Goal: Communication & Community: Answer question/provide support

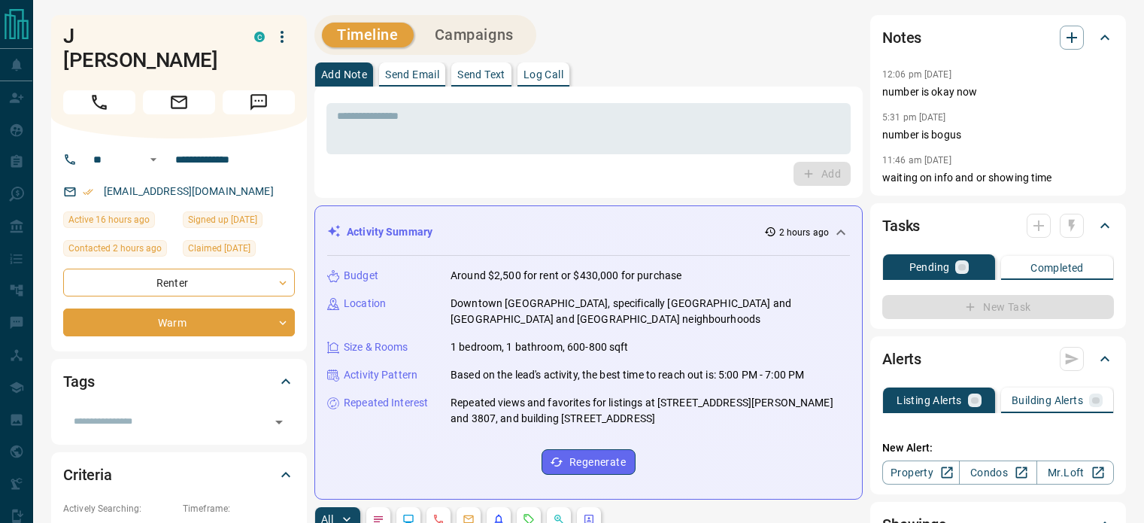
click at [489, 73] on p "Send Text" at bounding box center [481, 74] width 48 height 11
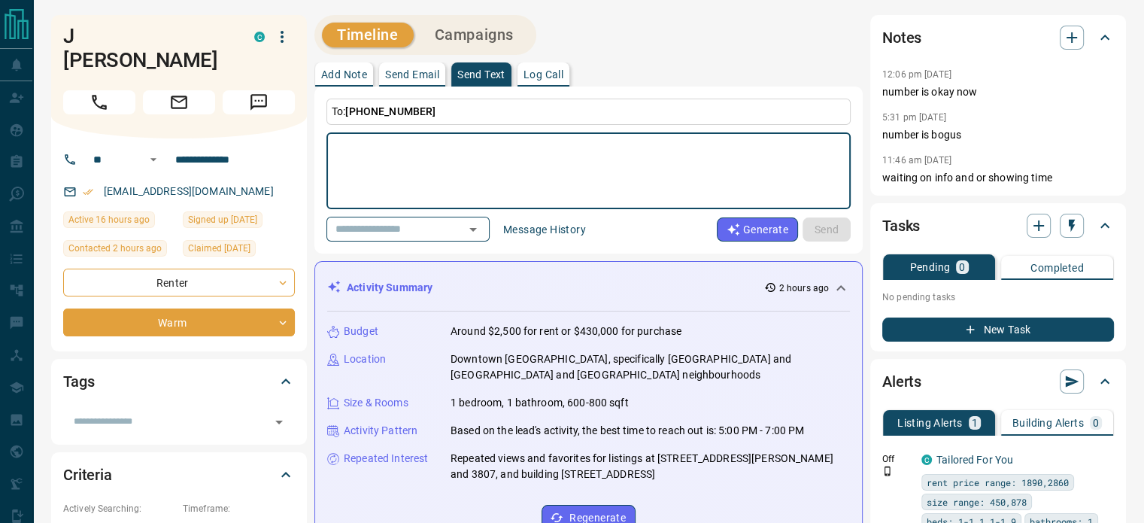
click at [424, 174] on textarea at bounding box center [588, 171] width 503 height 64
click at [424, 167] on textarea at bounding box center [588, 171] width 503 height 64
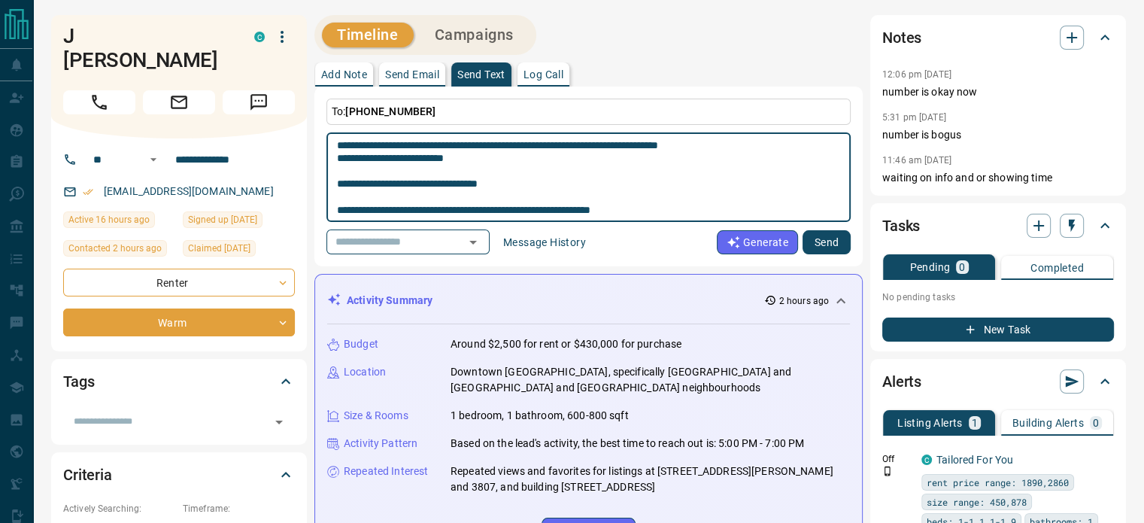
type textarea "**********"
click at [822, 246] on button "Send" at bounding box center [827, 242] width 48 height 24
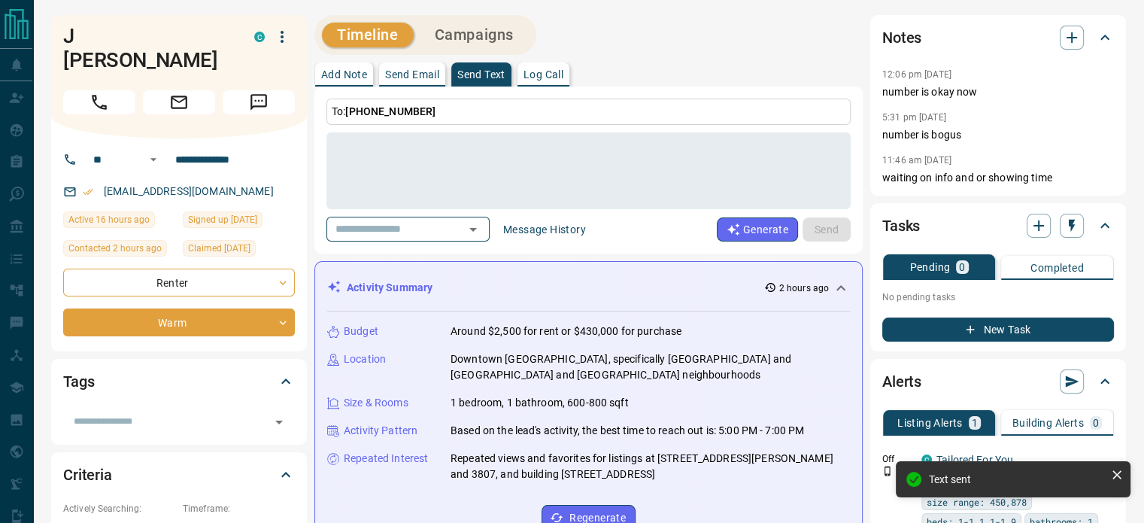
click at [783, 71] on div "Add Note Send Email Send Text Log Call" at bounding box center [588, 74] width 548 height 24
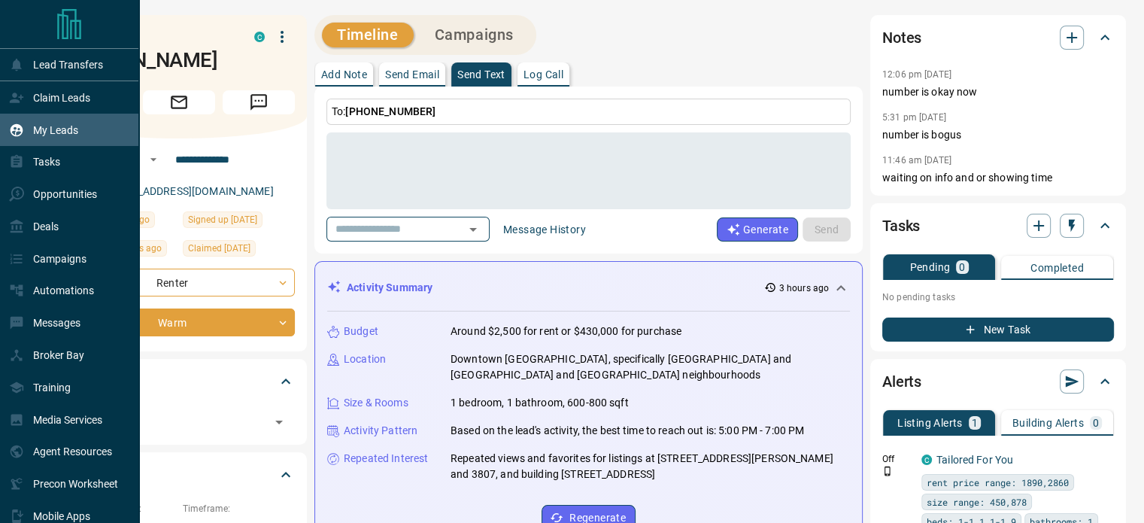
click at [54, 127] on p "My Leads" at bounding box center [55, 130] width 45 height 12
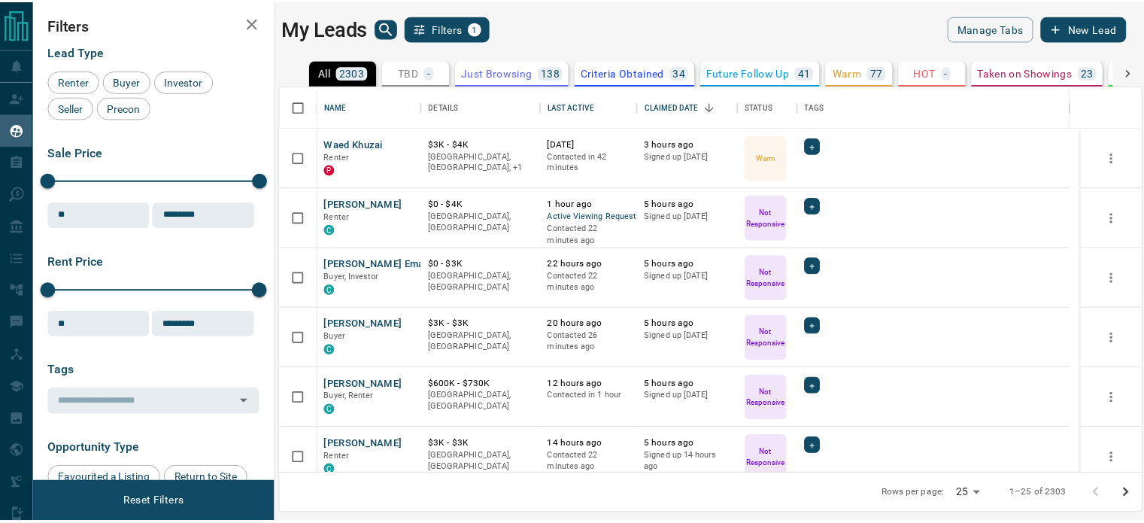
scroll to position [377, 860]
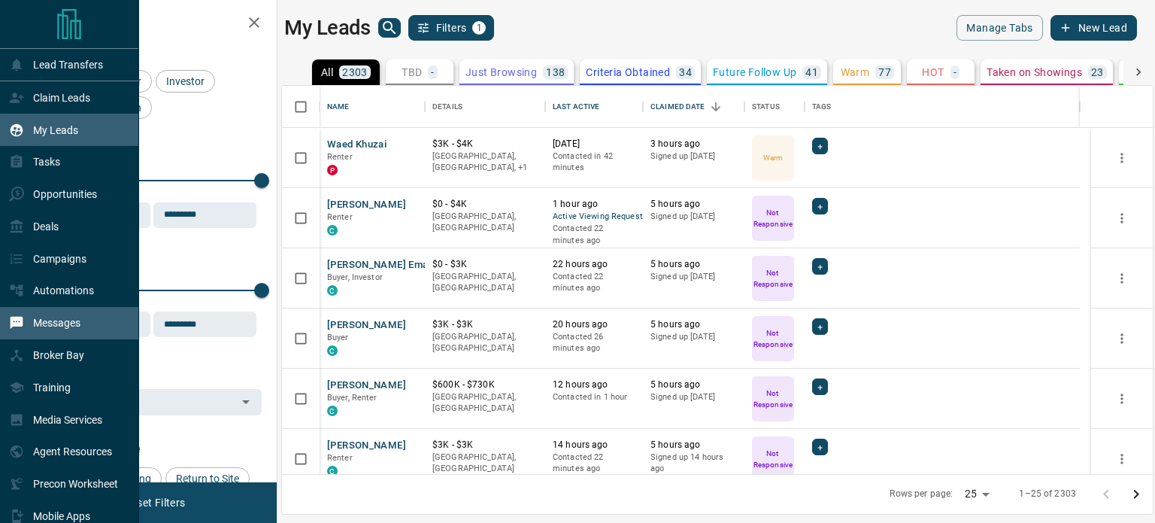
click at [34, 329] on p "Messages" at bounding box center [56, 323] width 47 height 12
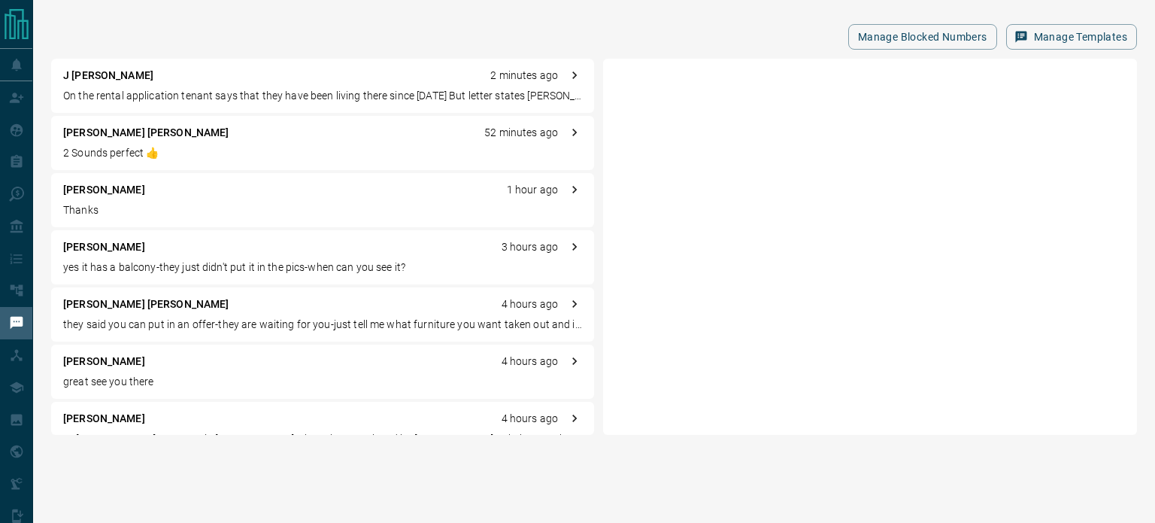
click at [79, 132] on p "[PERSON_NAME] [PERSON_NAME]" at bounding box center [146, 133] width 166 height 16
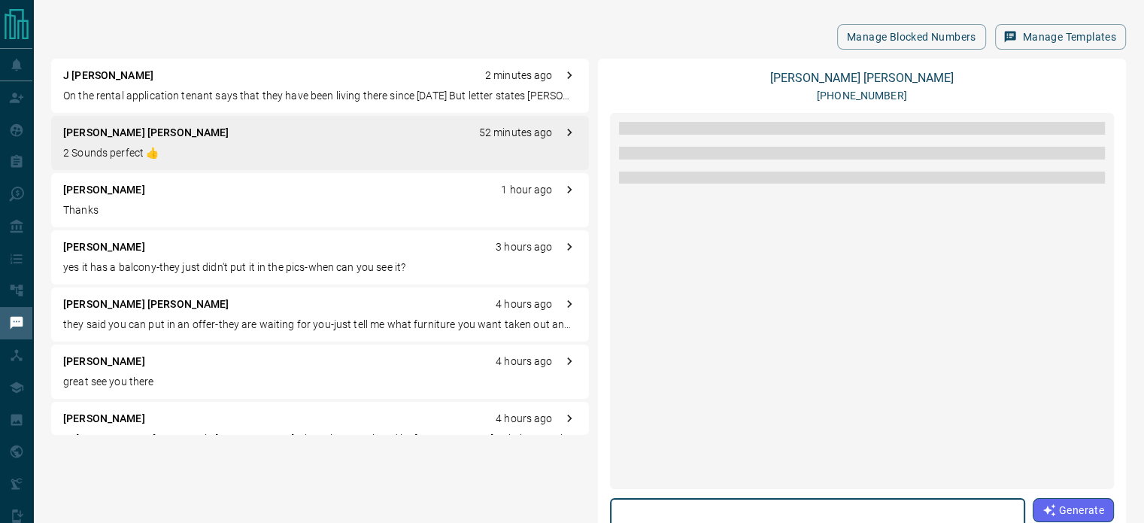
scroll to position [1553, 0]
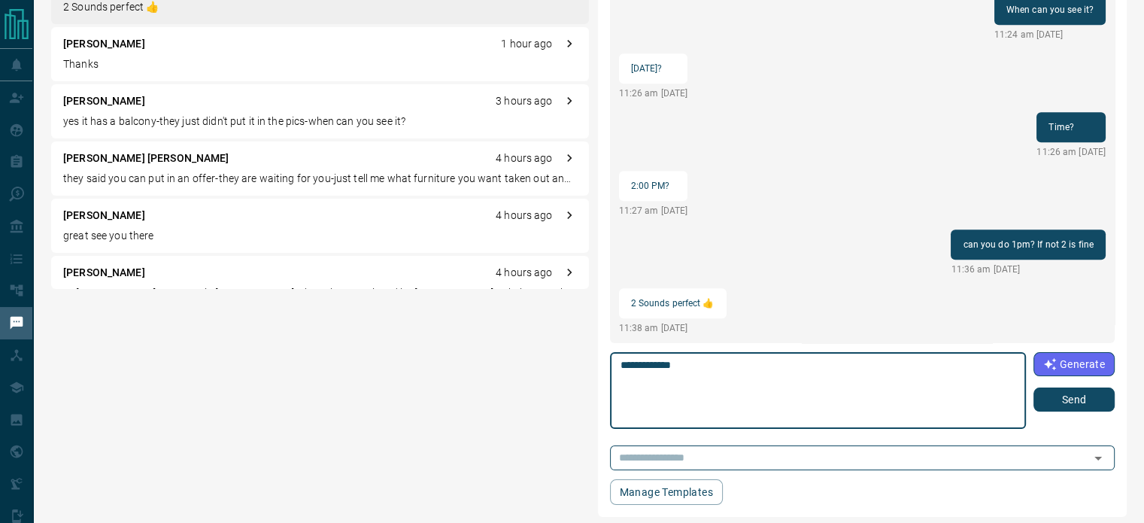
scroll to position [153, 0]
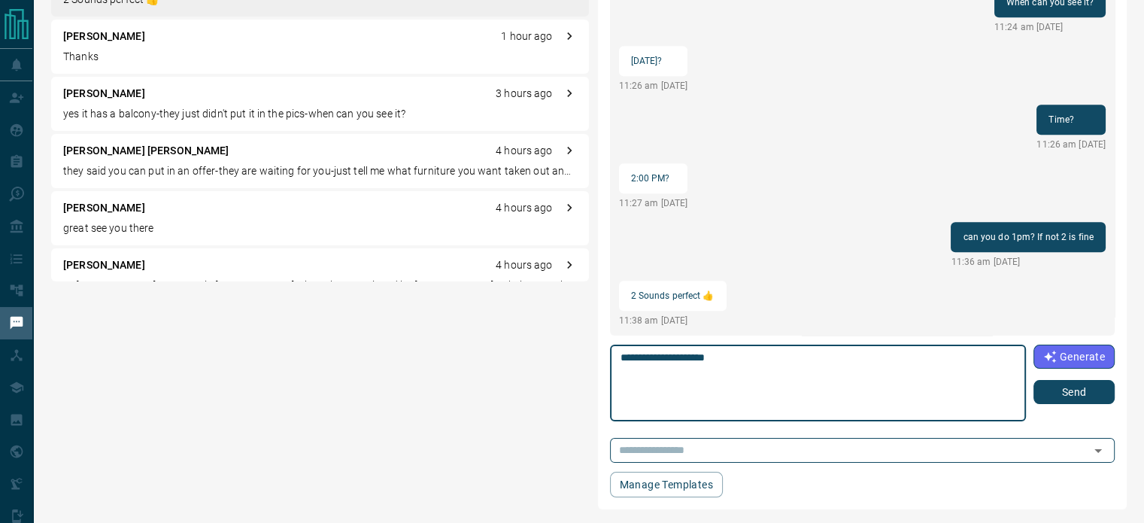
type textarea "**********"
drag, startPoint x: 1053, startPoint y: 396, endPoint x: 1046, endPoint y: 388, distance: 11.2
click at [1053, 396] on button "Send" at bounding box center [1074, 392] width 81 height 24
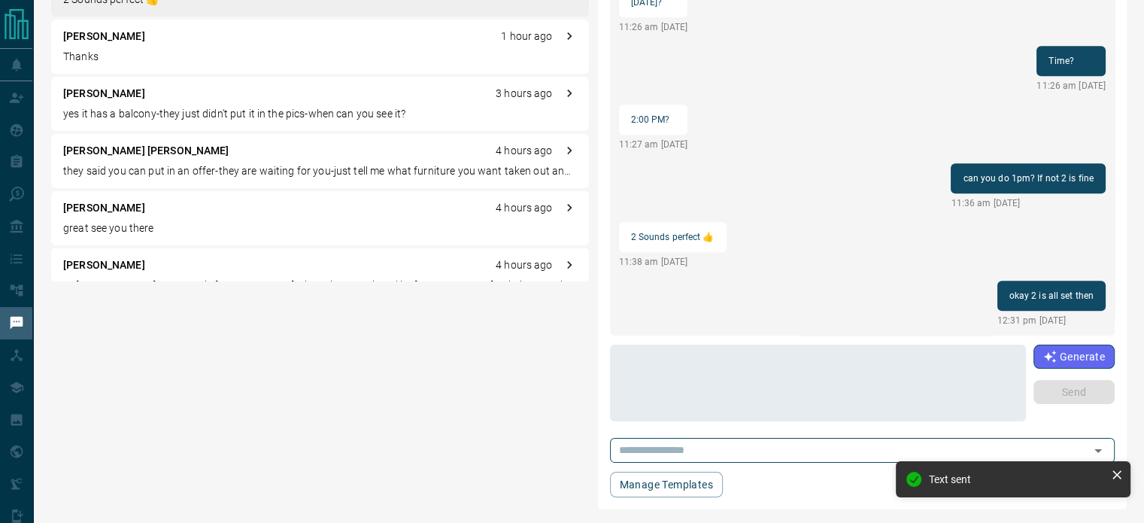
click at [87, 167] on p "they said you can put in an offer-they are waiting for you-just tell me what fu…" at bounding box center [320, 171] width 514 height 16
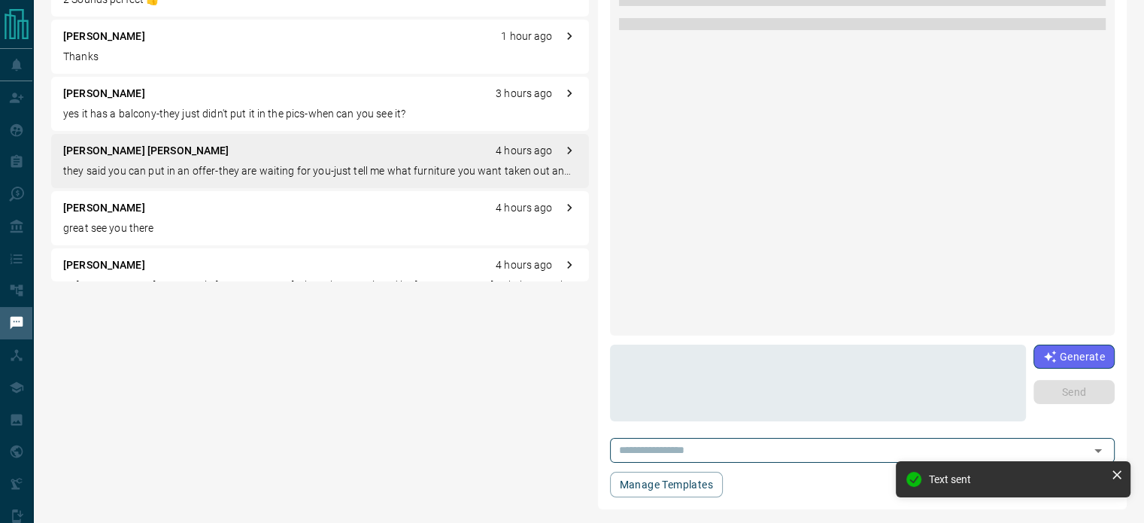
scroll to position [0, 0]
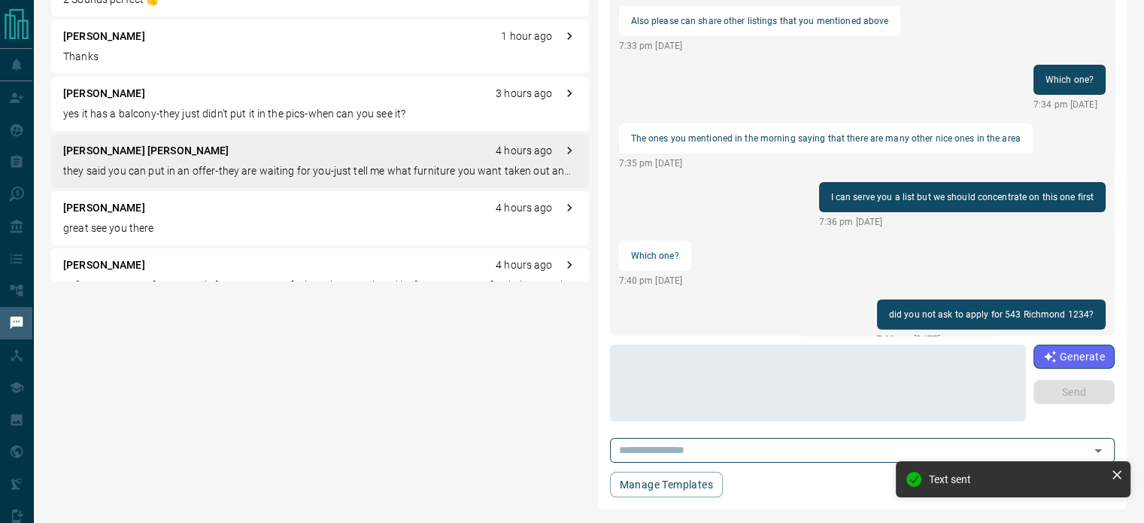
click at [108, 159] on div "[PERSON_NAME] [PERSON_NAME] 4 hours ago they said you can put in an offer-they …" at bounding box center [320, 161] width 538 height 54
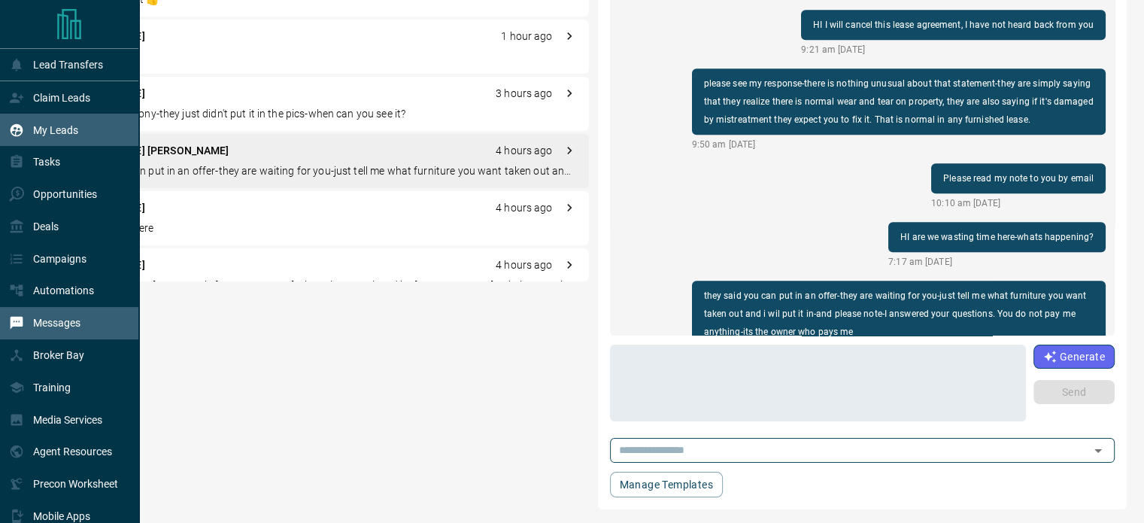
click at [51, 126] on p "My Leads" at bounding box center [55, 130] width 45 height 12
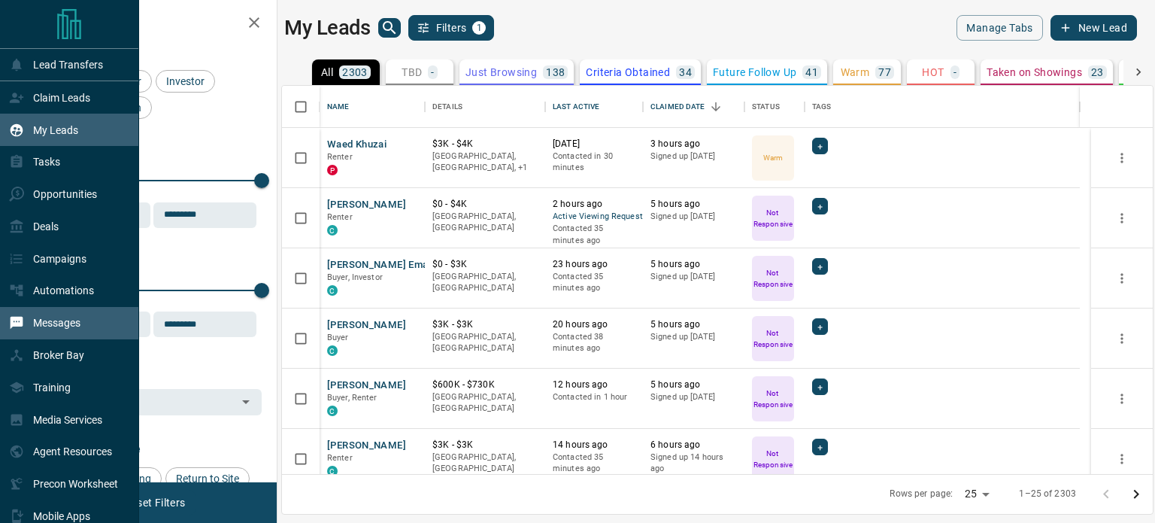
click at [52, 326] on p "Messages" at bounding box center [56, 323] width 47 height 12
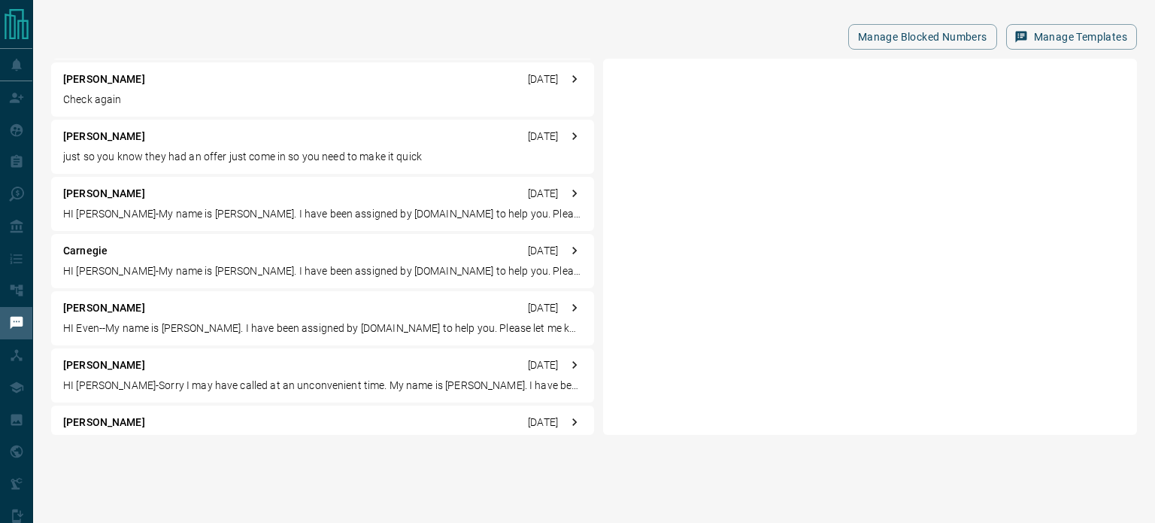
scroll to position [1786, 0]
